Goal: Check status: Check status

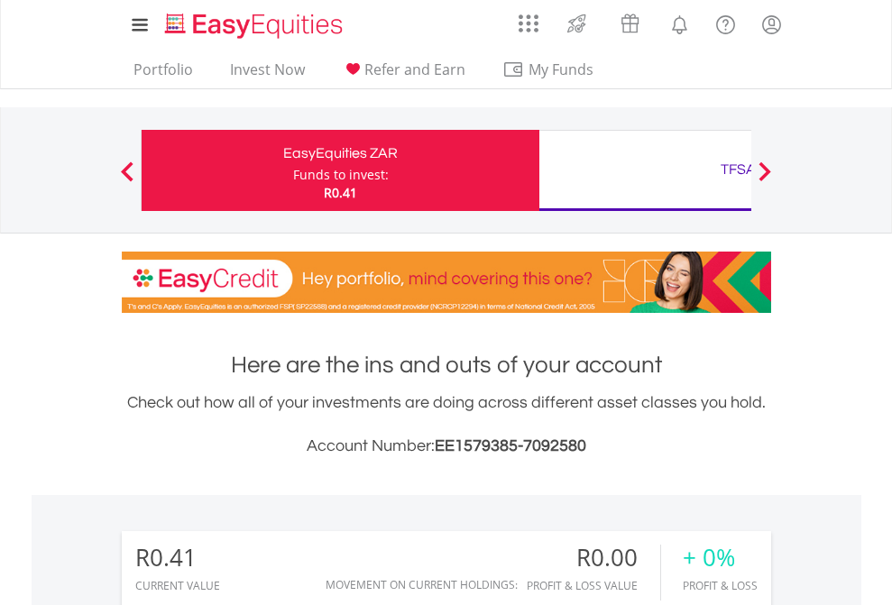
scroll to position [173, 283]
click at [293, 171] on div "Funds to invest:" at bounding box center [341, 175] width 96 height 18
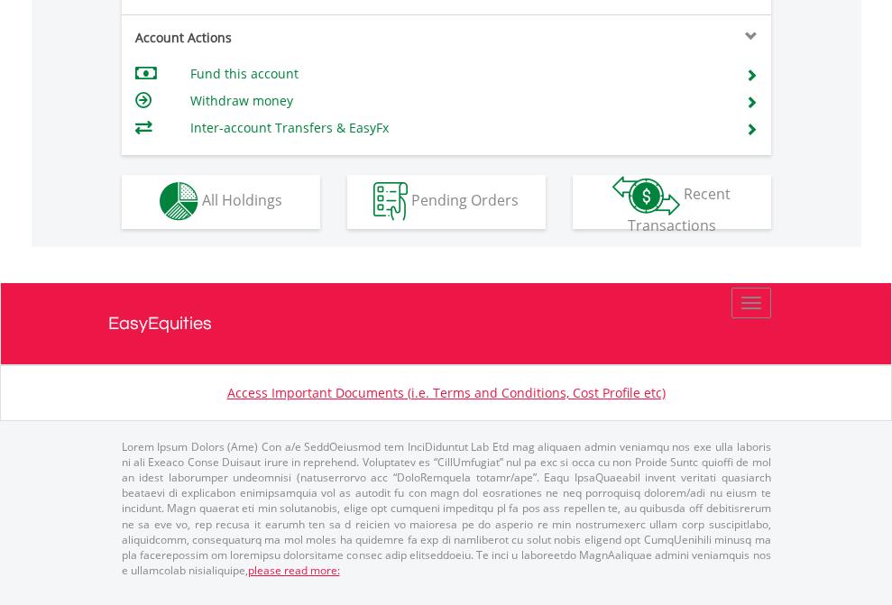
scroll to position [1687, 0]
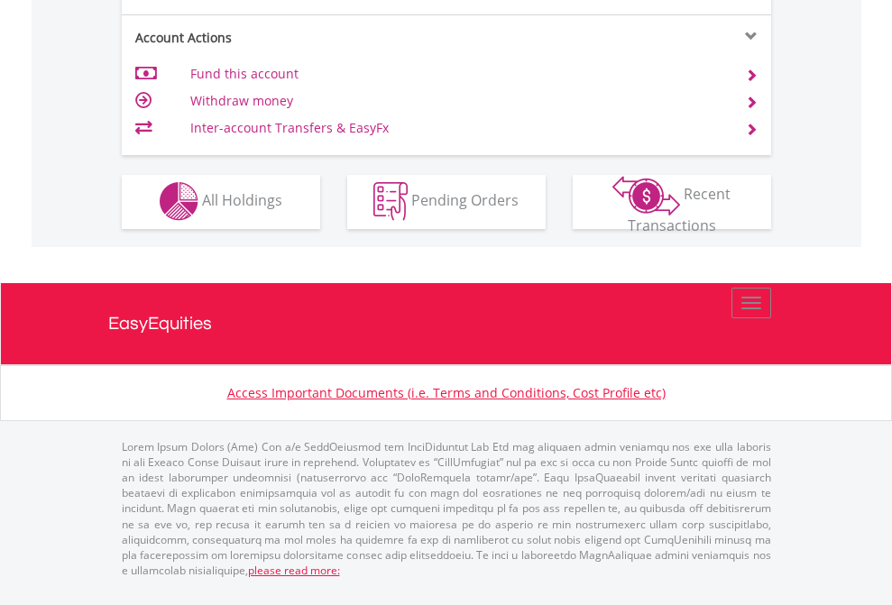
scroll to position [1687, 0]
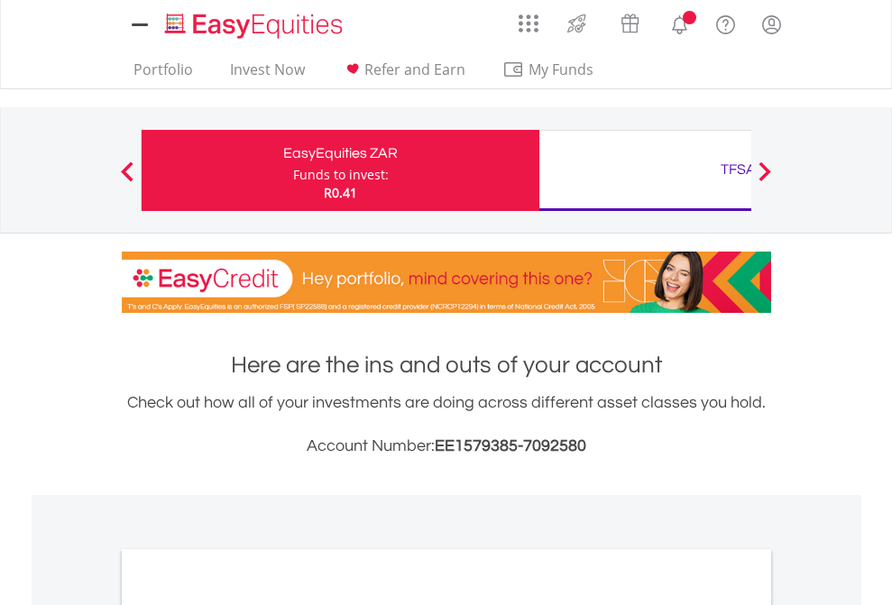
scroll to position [1084, 0]
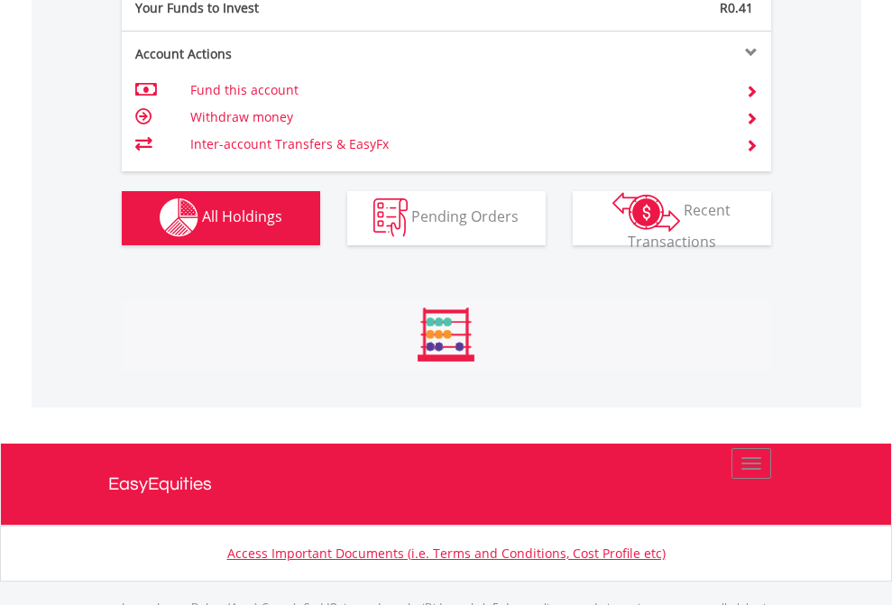
scroll to position [1786, 0]
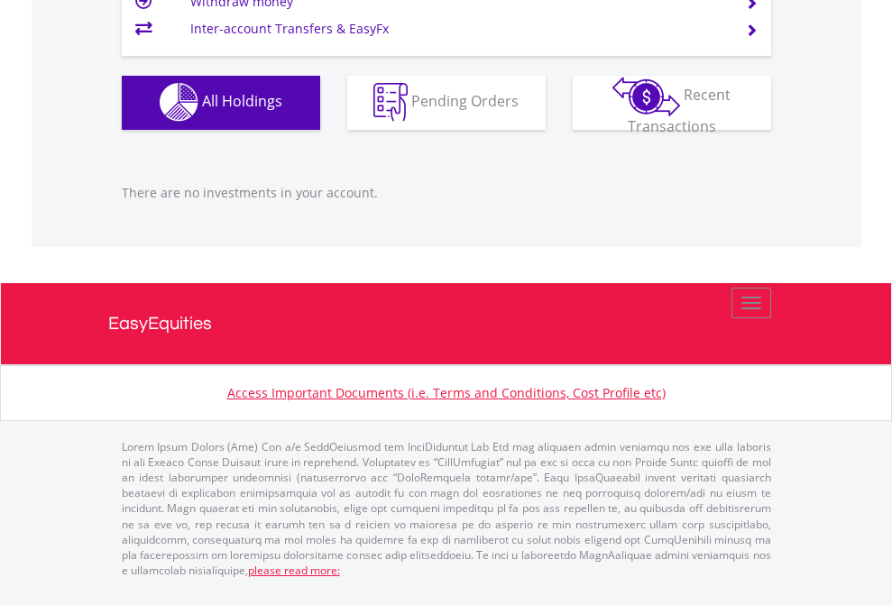
scroll to position [1786, 0]
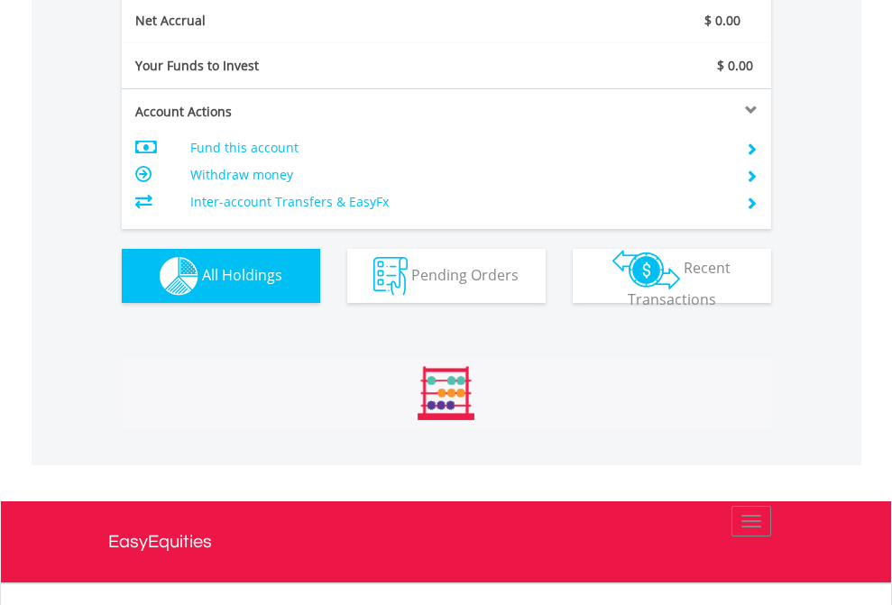
scroll to position [173, 283]
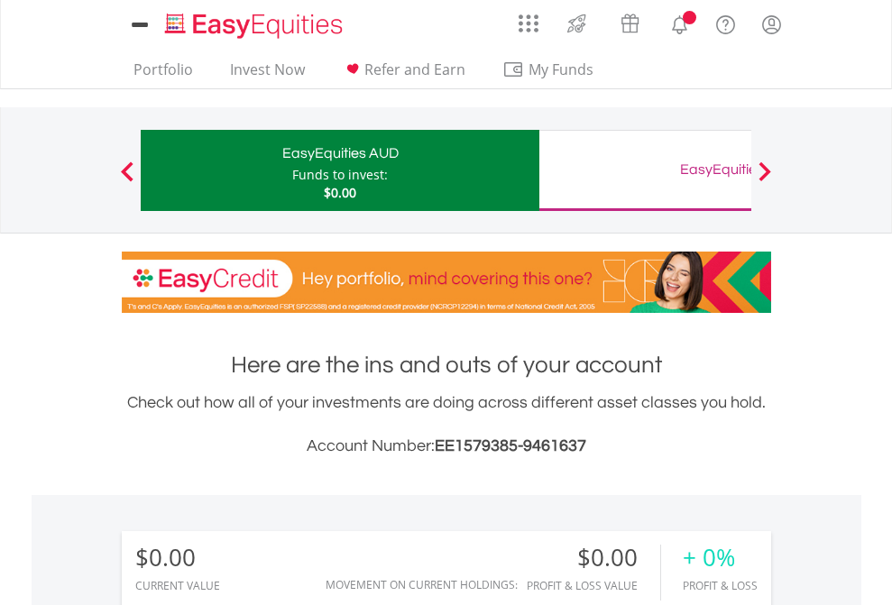
scroll to position [173, 283]
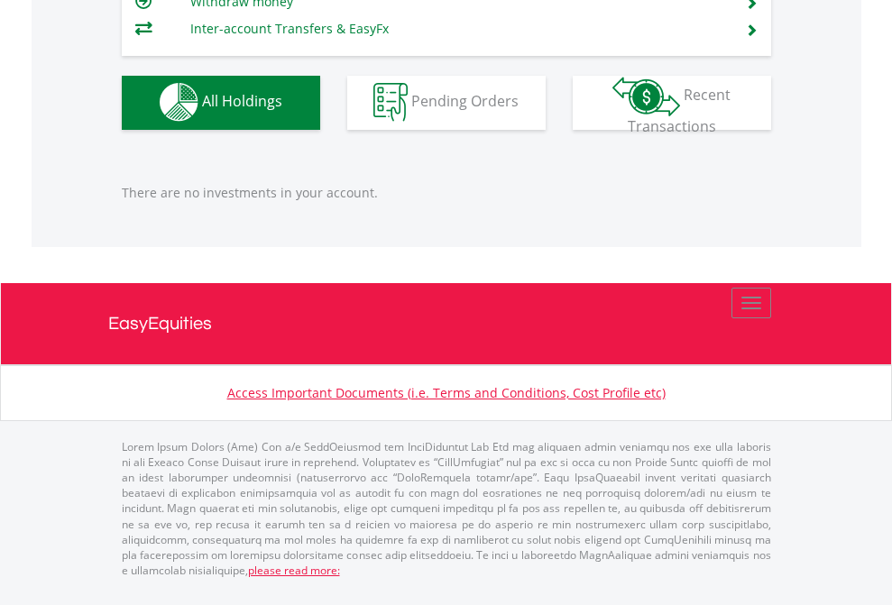
scroll to position [1786, 0]
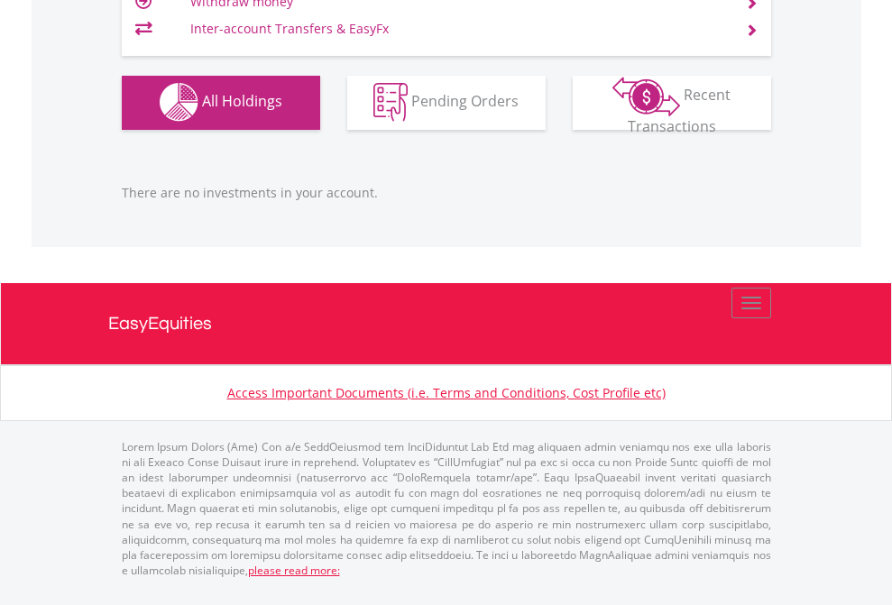
scroll to position [1786, 0]
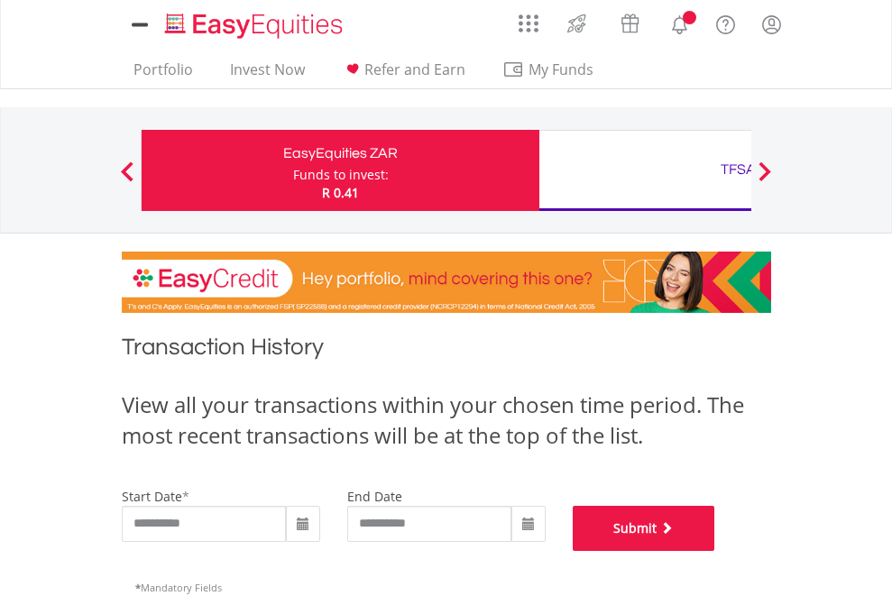
click at [715, 551] on button "Submit" at bounding box center [644, 528] width 143 height 45
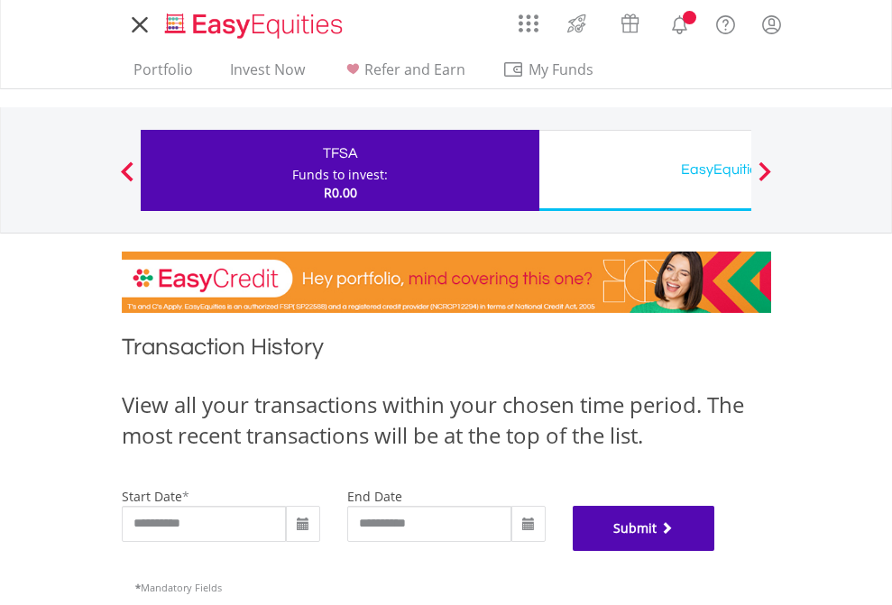
click at [715, 551] on button "Submit" at bounding box center [644, 528] width 143 height 45
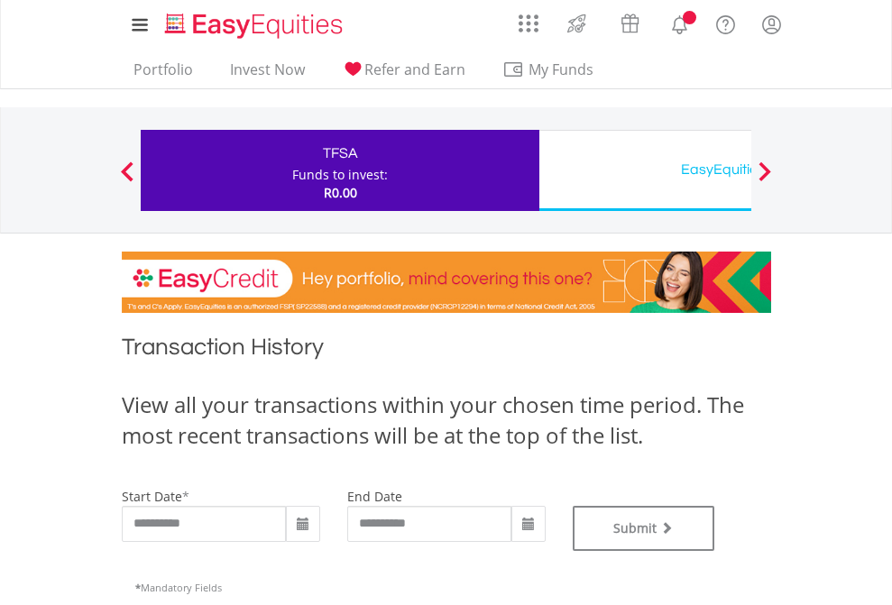
click at [645, 171] on div "EasyEquities USD" at bounding box center [738, 169] width 376 height 25
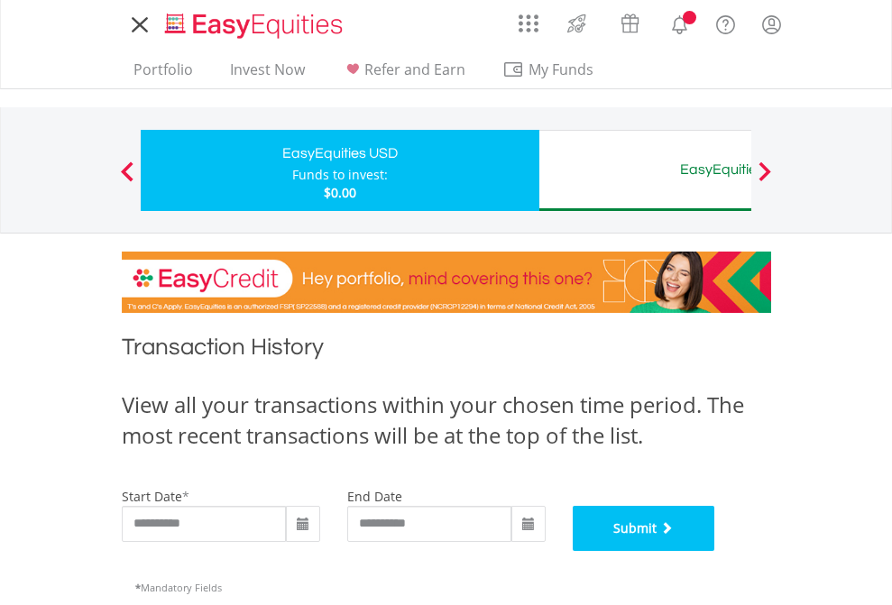
click at [715, 551] on button "Submit" at bounding box center [644, 528] width 143 height 45
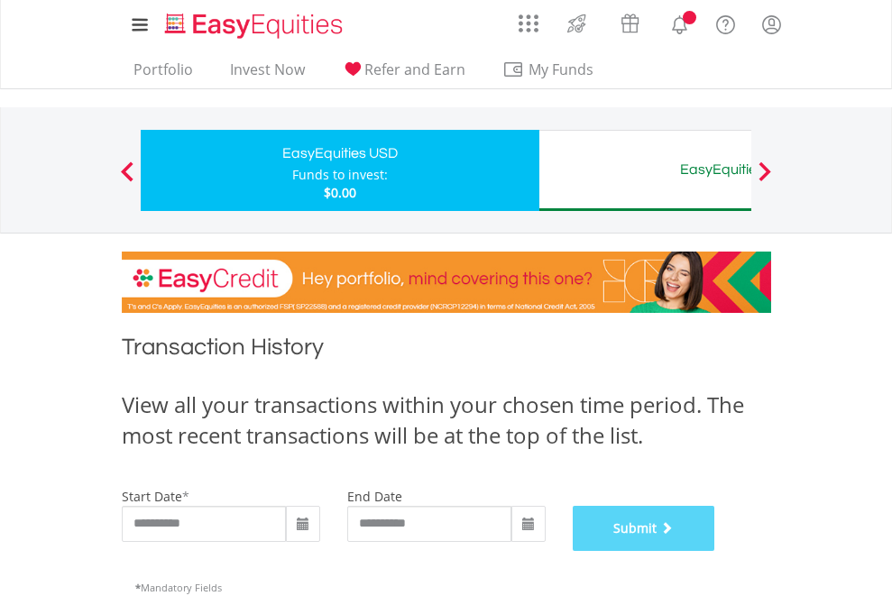
scroll to position [732, 0]
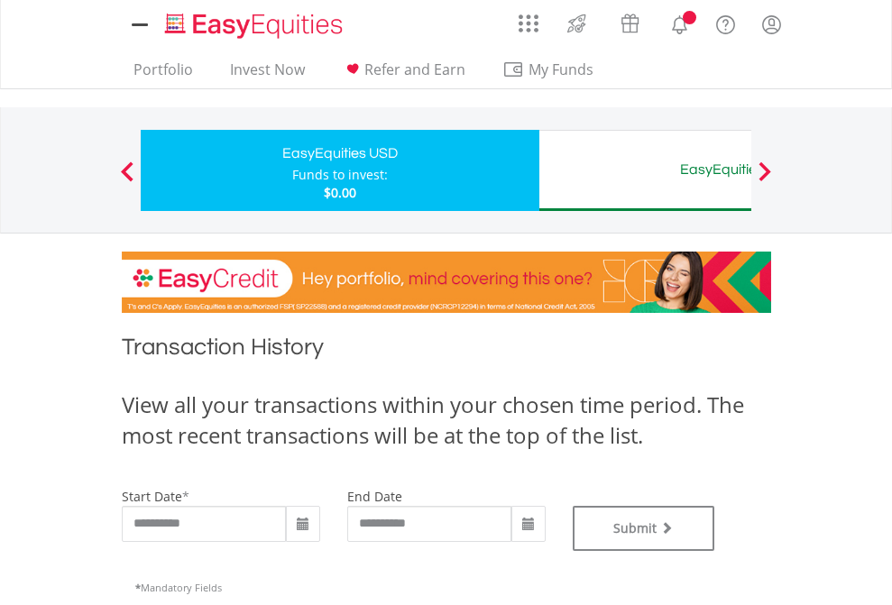
click at [645, 171] on div "EasyEquities AUD" at bounding box center [738, 169] width 376 height 25
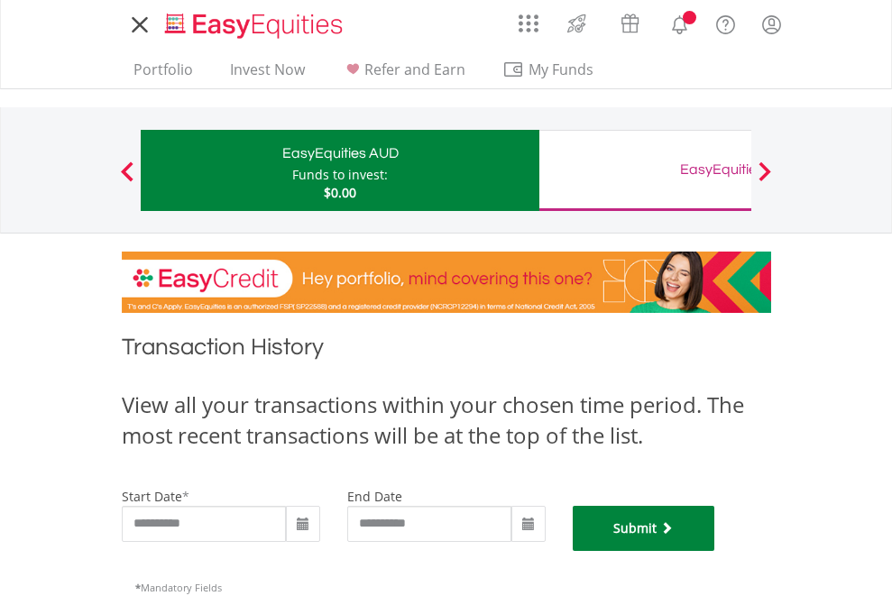
click at [715, 551] on button "Submit" at bounding box center [644, 528] width 143 height 45
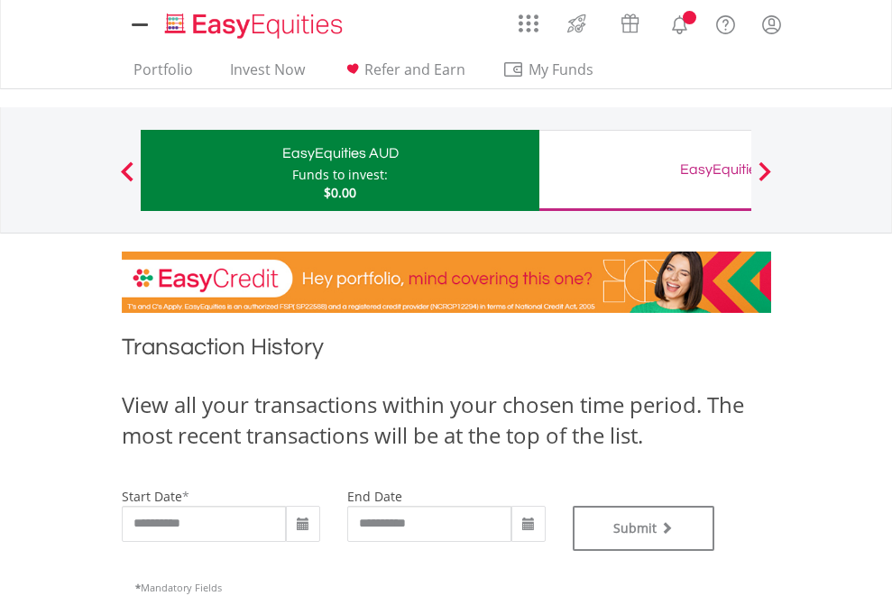
click at [645, 171] on div "EasyEquities GBP" at bounding box center [738, 169] width 376 height 25
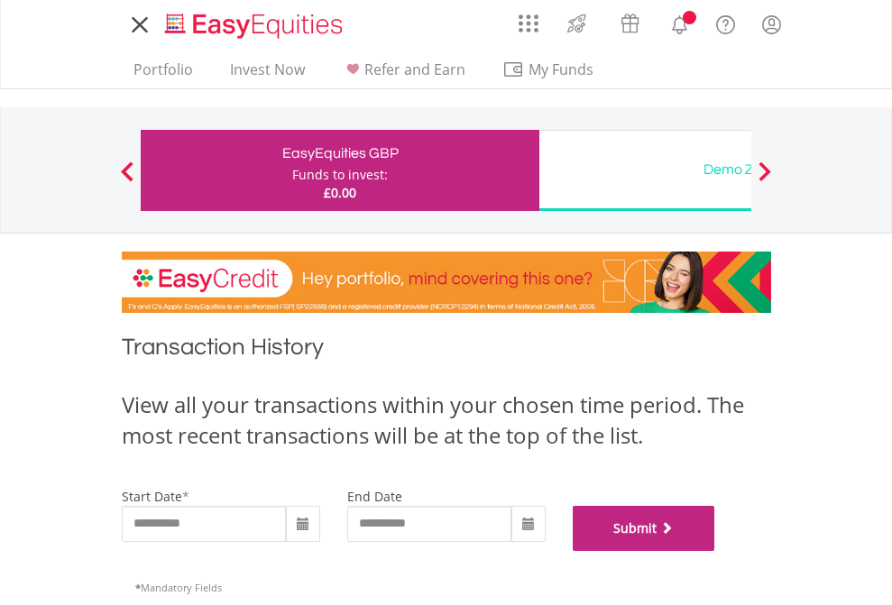
click at [715, 551] on button "Submit" at bounding box center [644, 528] width 143 height 45
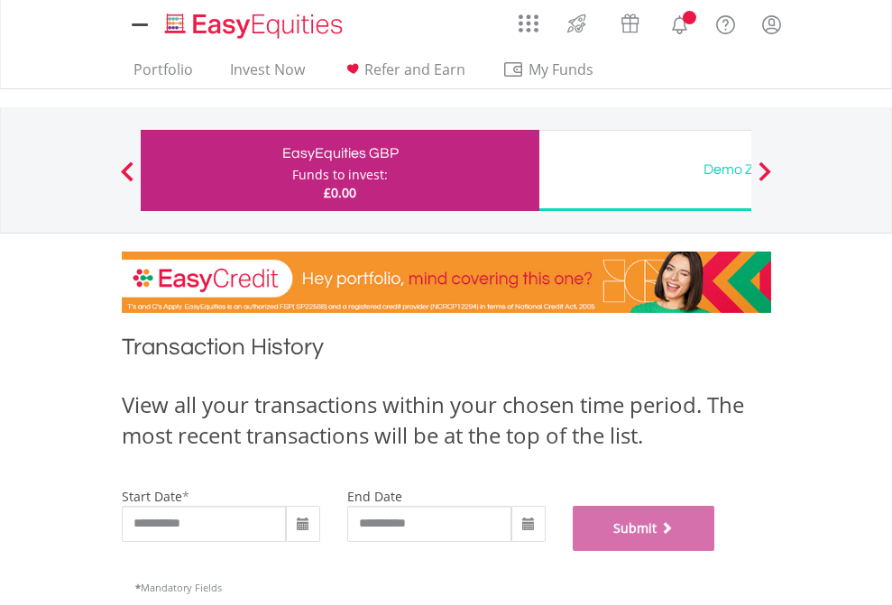
scroll to position [732, 0]
